Goal: Information Seeking & Learning: Find specific page/section

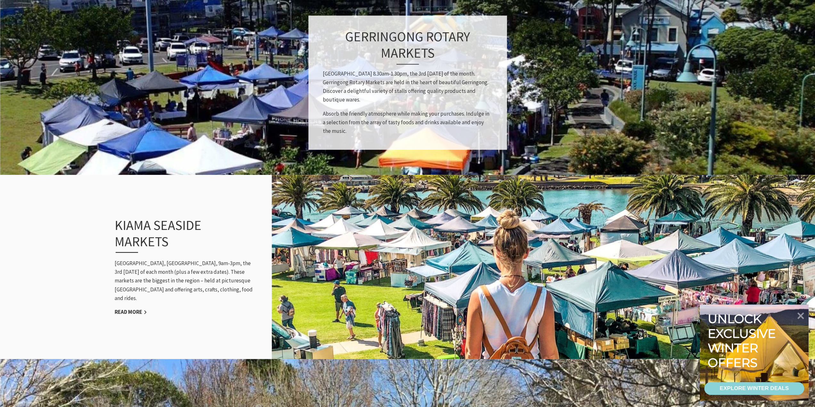
scroll to position [577, 0]
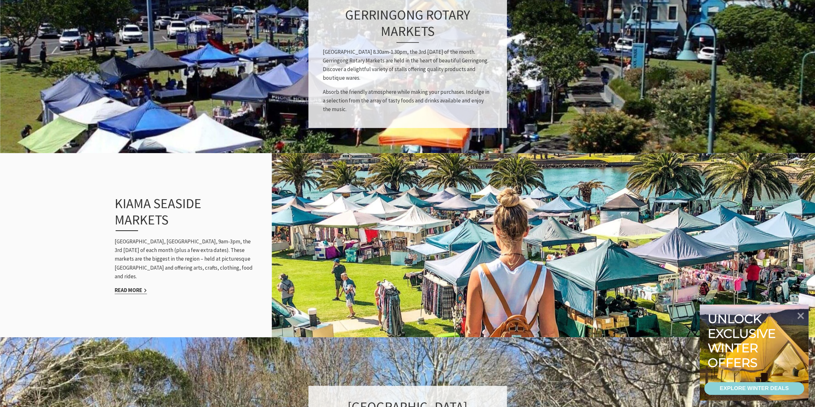
click at [138, 287] on link "Read More" at bounding box center [131, 290] width 32 height 7
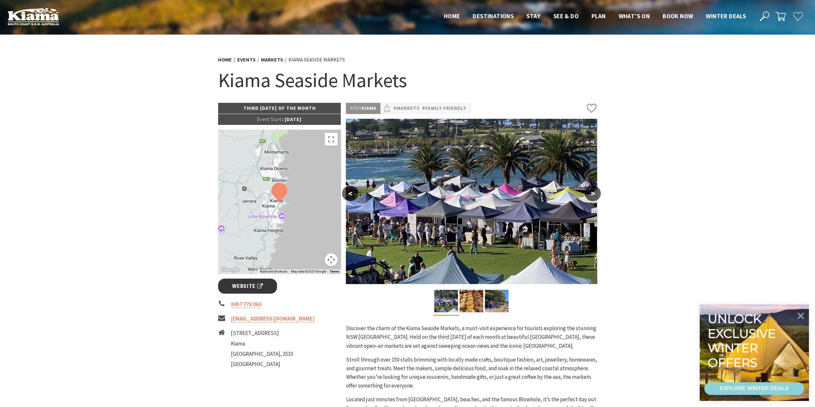
click at [266, 286] on link "Website" at bounding box center [247, 286] width 59 height 15
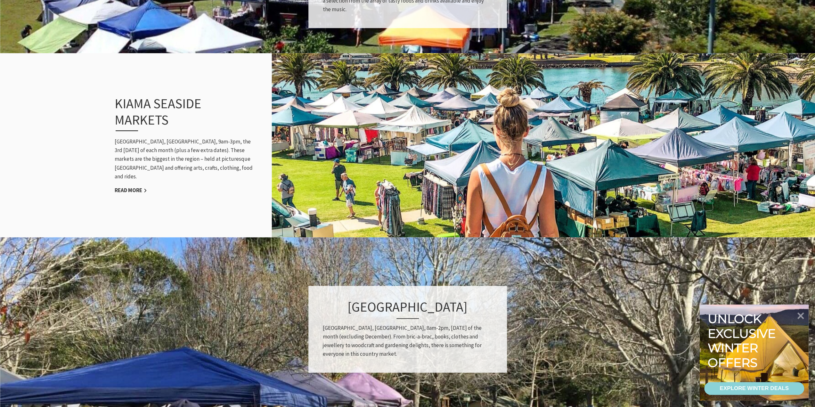
scroll to position [769, 0]
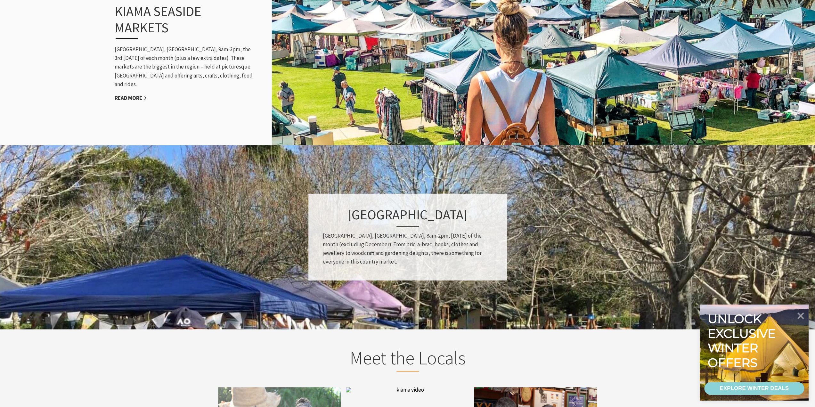
drag, startPoint x: 328, startPoint y: 216, endPoint x: 488, endPoint y: 212, distance: 159.3
click at [488, 212] on h3 "[GEOGRAPHIC_DATA]" at bounding box center [408, 217] width 170 height 20
copy h3 "[GEOGRAPHIC_DATA]"
